Goal: Transaction & Acquisition: Purchase product/service

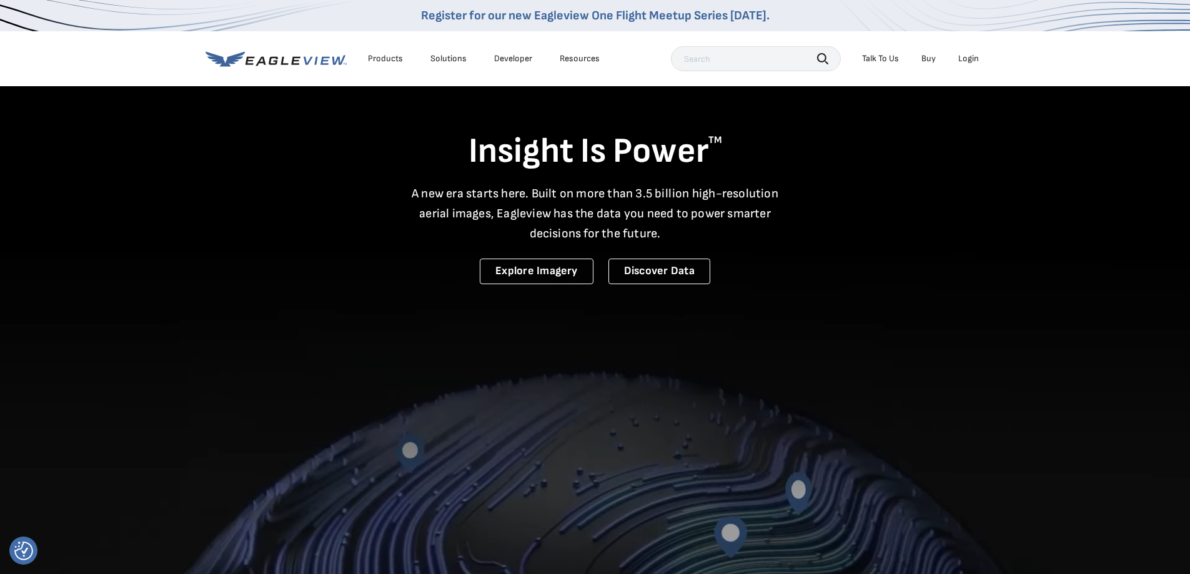
click at [965, 56] on div "Login" at bounding box center [968, 58] width 21 height 11
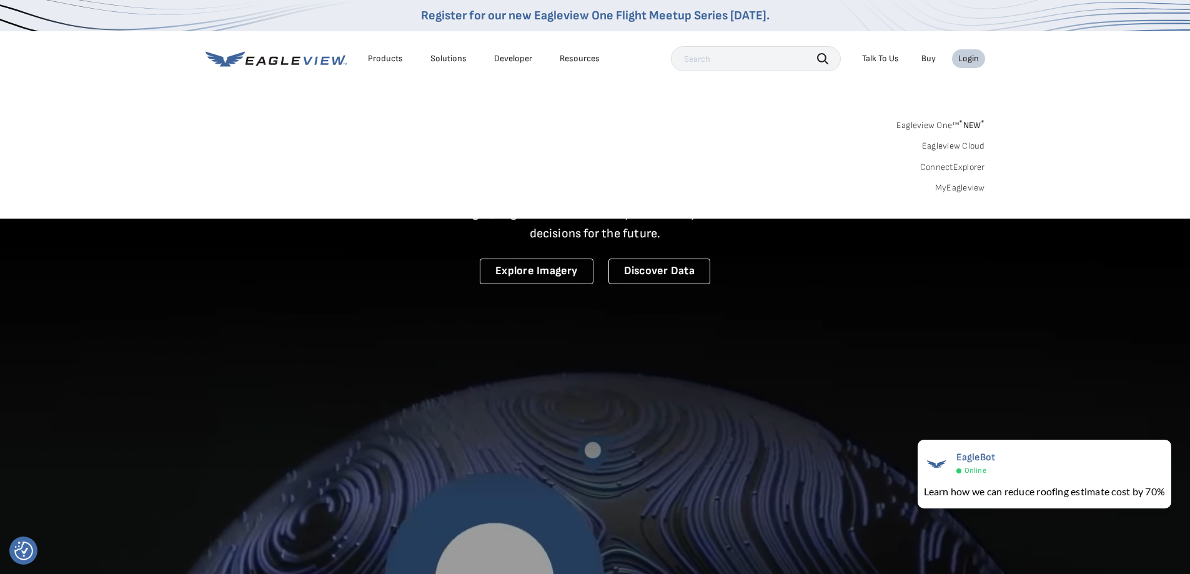
click at [946, 189] on link "MyEagleview" at bounding box center [960, 187] width 50 height 11
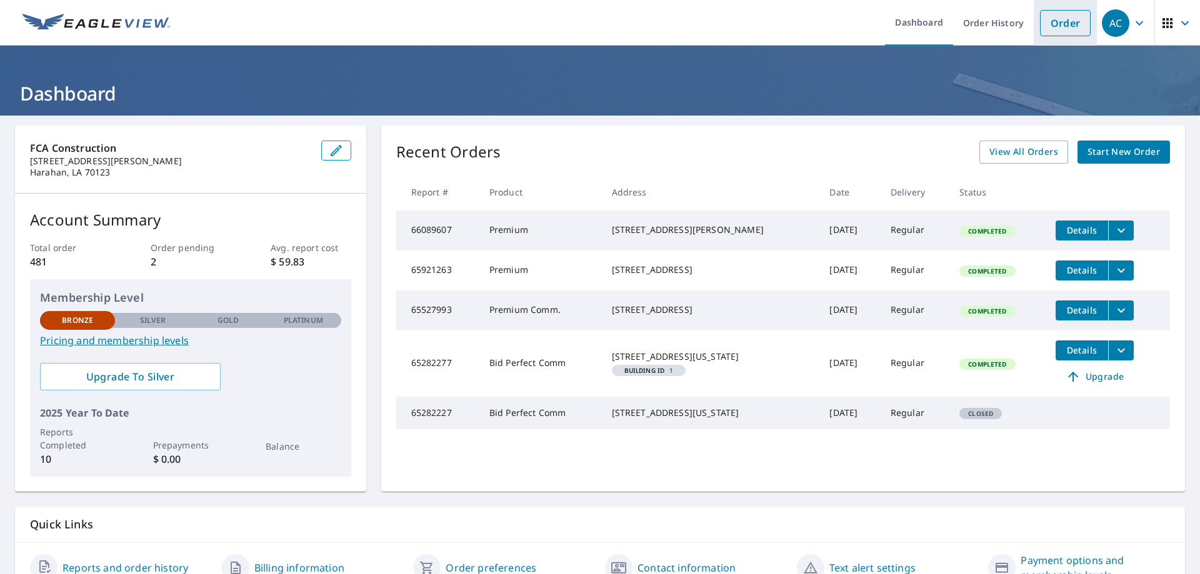
click at [1071, 23] on link "Order" at bounding box center [1065, 23] width 51 height 26
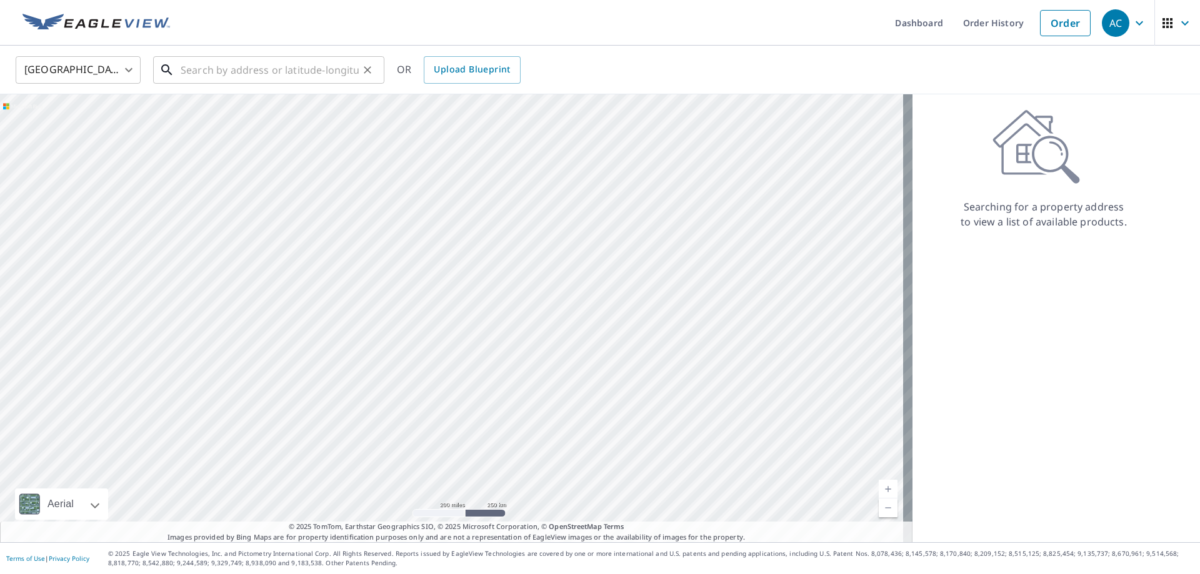
click at [224, 69] on input "text" at bounding box center [270, 69] width 178 height 35
click at [219, 71] on input "text" at bounding box center [270, 69] width 178 height 35
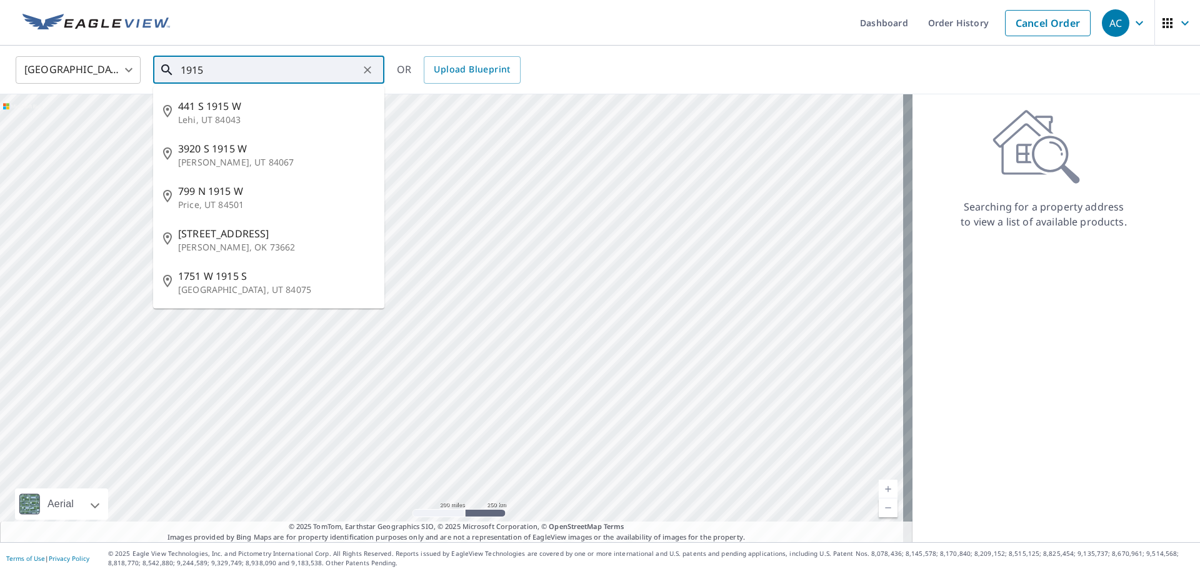
click at [227, 78] on input "1915" at bounding box center [270, 69] width 178 height 35
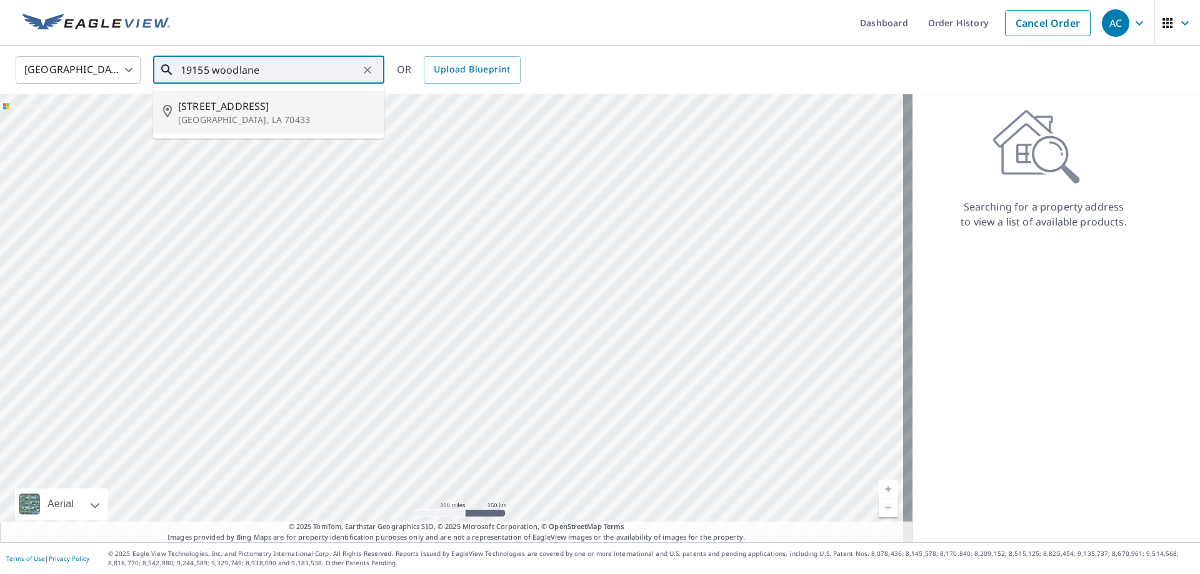
click at [209, 110] on span "19155 Woodlane Dr" at bounding box center [276, 106] width 196 height 15
type input "19155 Woodlane Dr Covington, LA 70433"
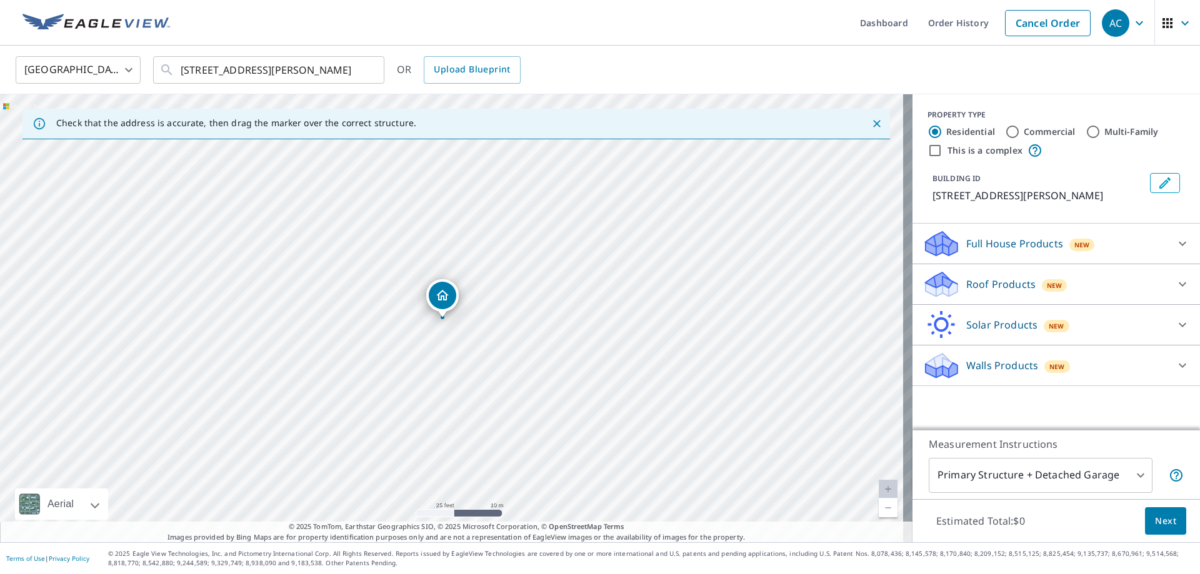
click at [1178, 286] on icon at bounding box center [1181, 284] width 7 height 4
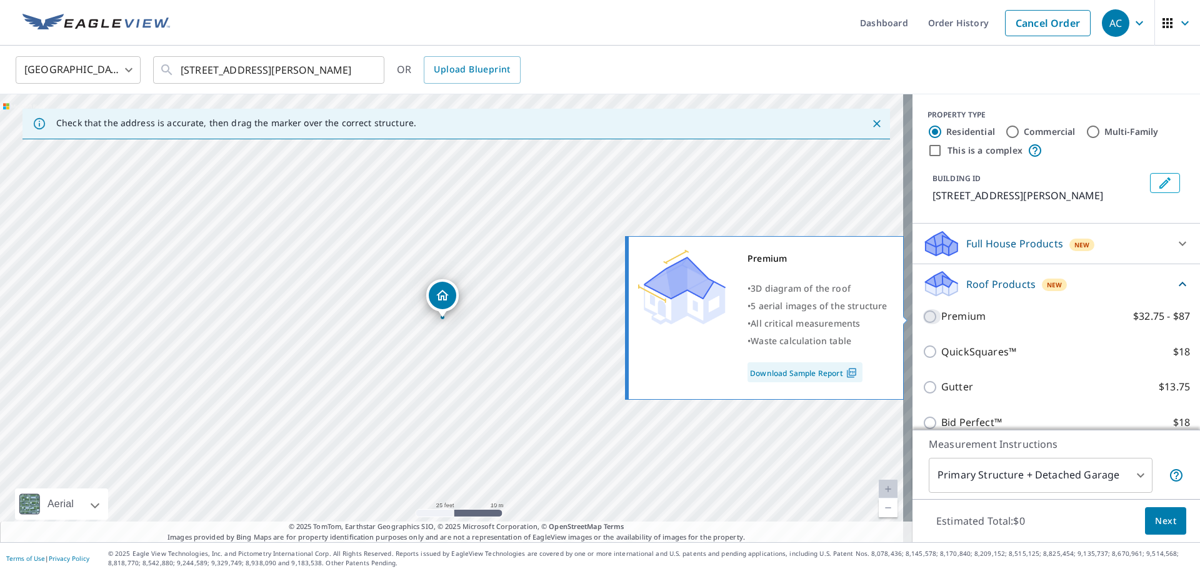
click at [922, 316] on input "Premium $32.75 - $87" at bounding box center [931, 316] width 19 height 15
checkbox input "true"
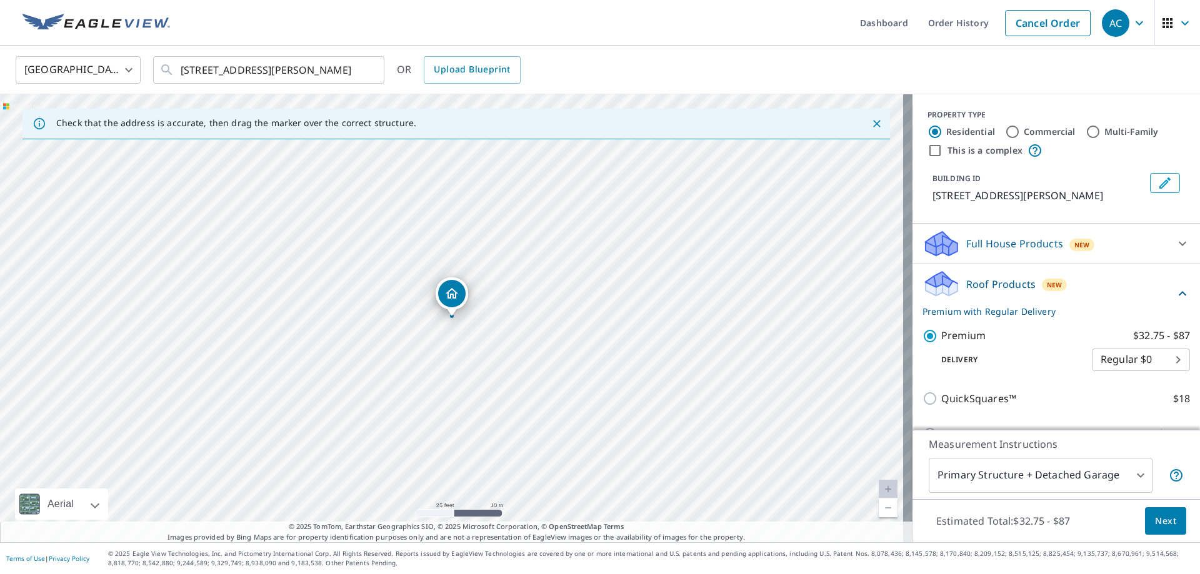
click at [923, 318] on div "Premium $32.75 - $87 Delivery Regular $0 8 ​" at bounding box center [1055, 349] width 267 height 63
click at [922, 316] on p "Premium with Regular Delivery" at bounding box center [1048, 311] width 252 height 13
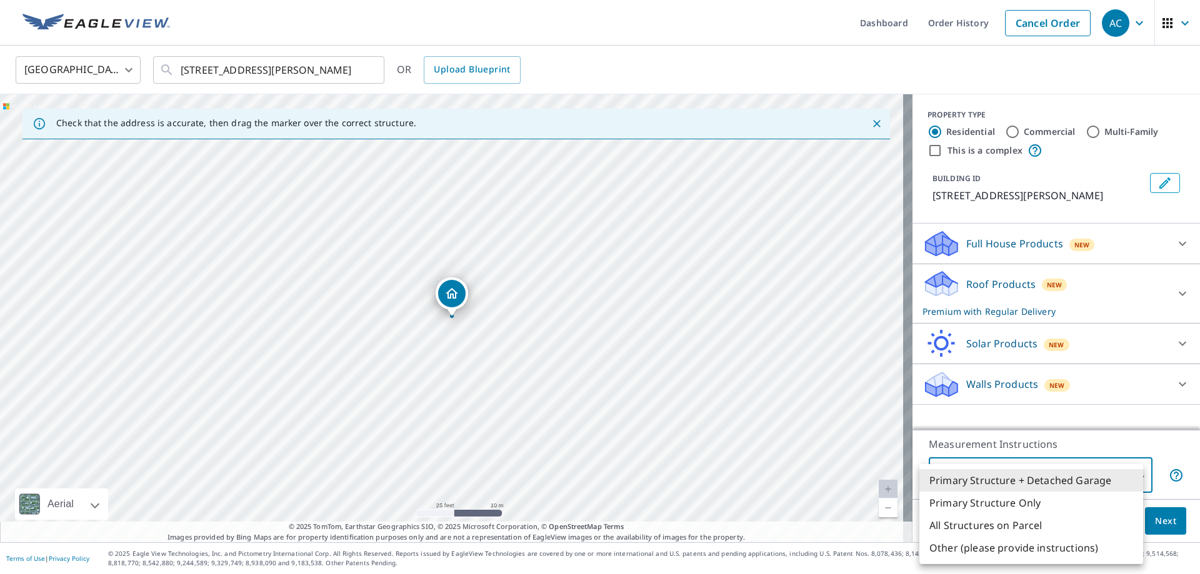
click at [1127, 475] on body "AC AC Dashboard Order History Cancel Order AC United States US ​ 19155 Woodlane…" at bounding box center [600, 287] width 1200 height 574
click at [1028, 502] on li "Primary Structure Only" at bounding box center [1031, 503] width 224 height 22
type input "2"
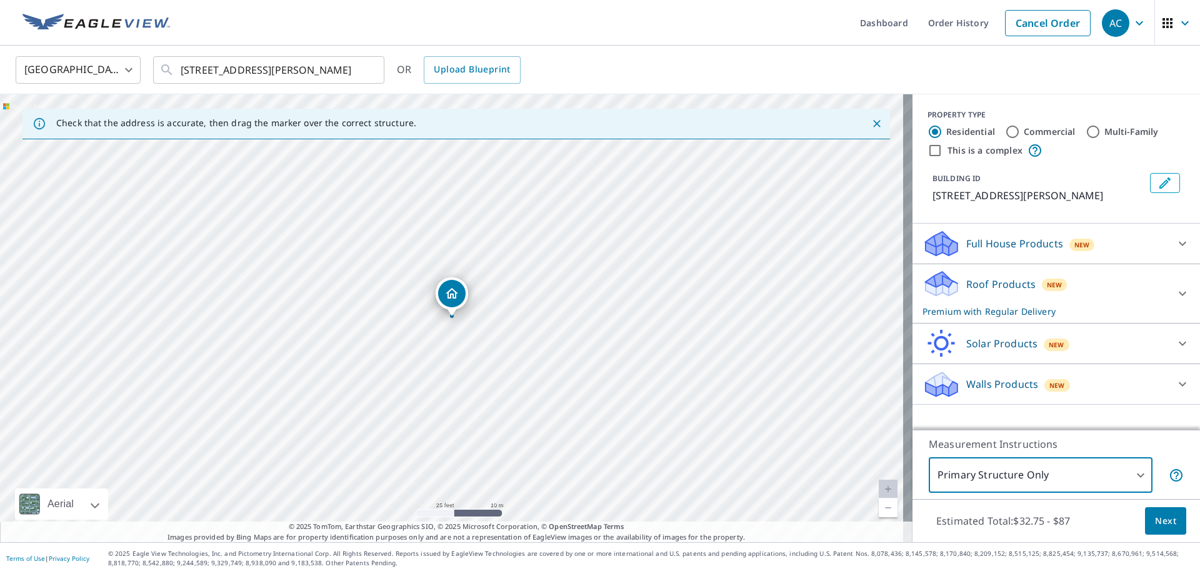
click at [1155, 523] on span "Next" at bounding box center [1165, 522] width 21 height 16
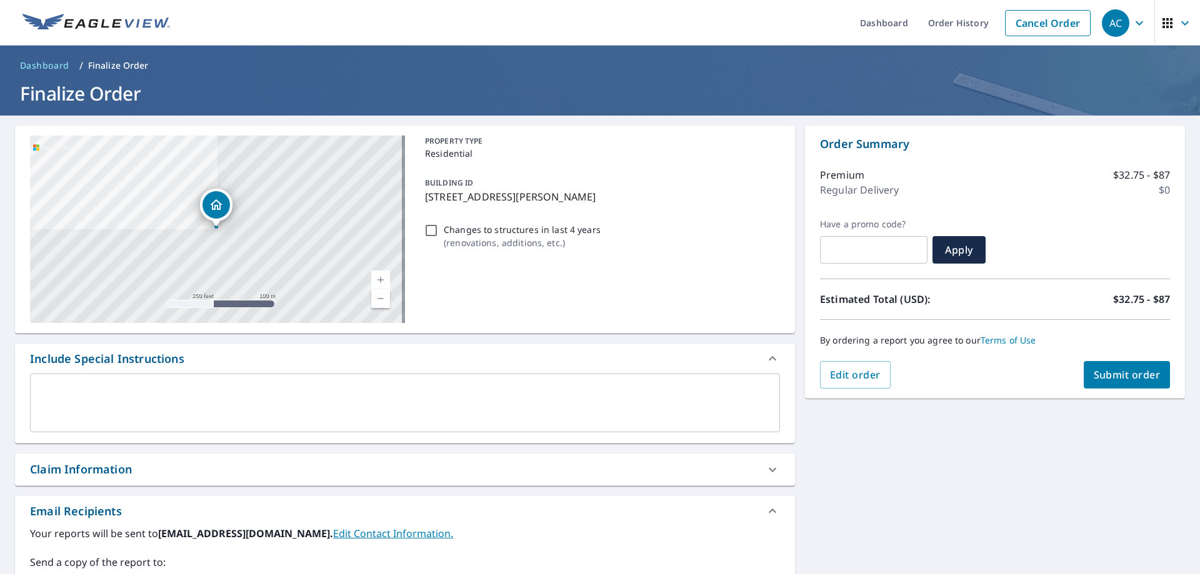
scroll to position [187, 0]
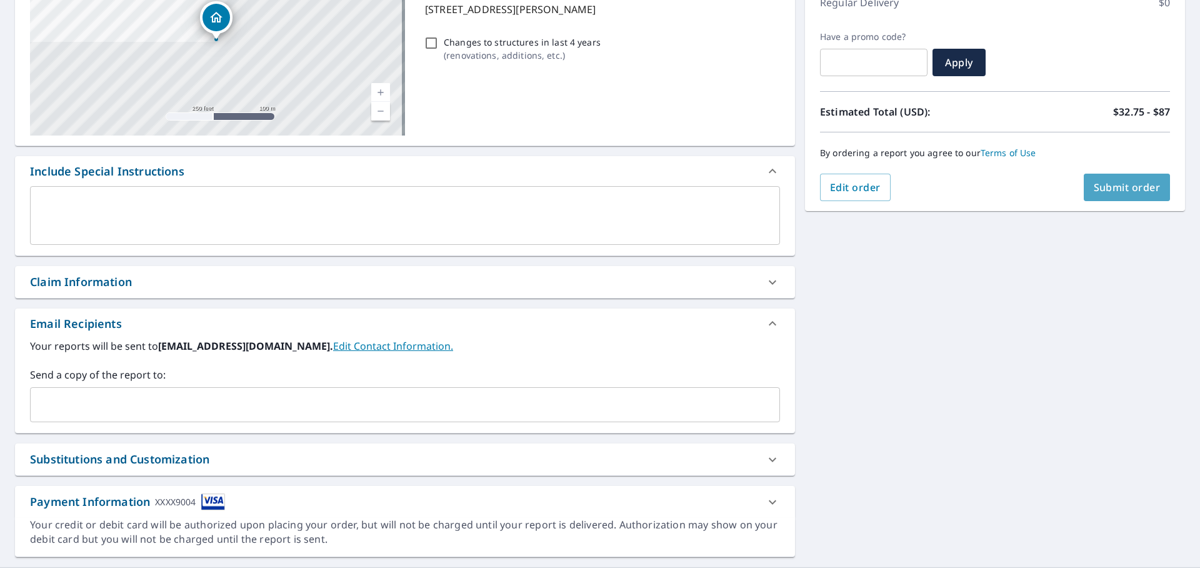
click at [1119, 191] on span "Submit order" at bounding box center [1126, 188] width 67 height 14
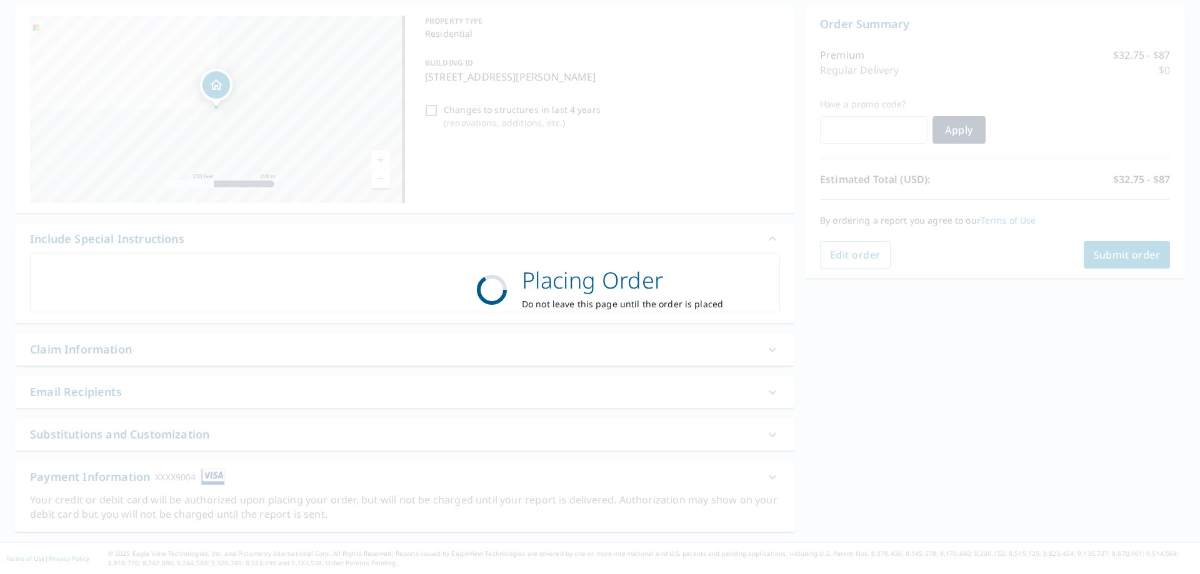
scroll to position [120, 0]
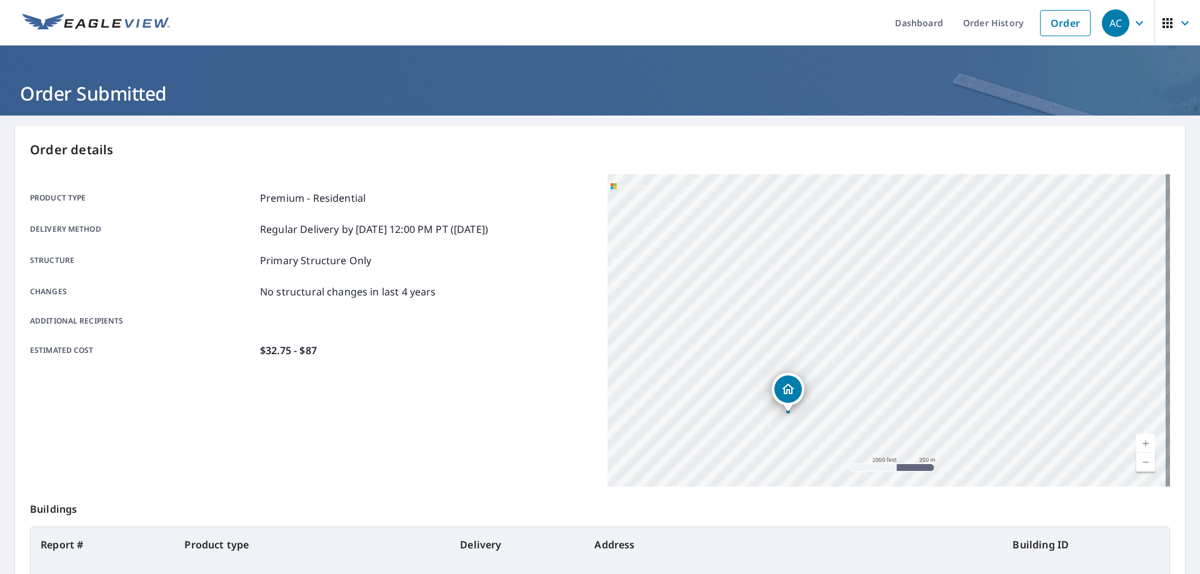
click at [512, 284] on div "Changes No structural changes in last 4 years" at bounding box center [311, 291] width 562 height 15
click at [914, 26] on link "Dashboard" at bounding box center [919, 23] width 68 height 46
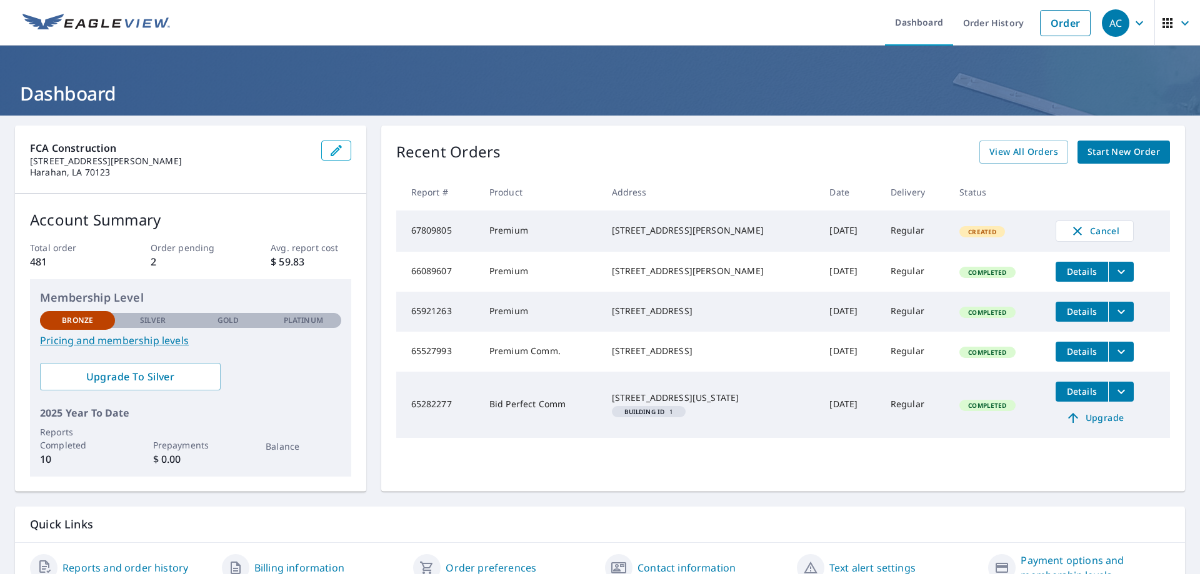
click at [162, 342] on link "Pricing and membership levels" at bounding box center [190, 340] width 301 height 15
